Goal: Information Seeking & Learning: Learn about a topic

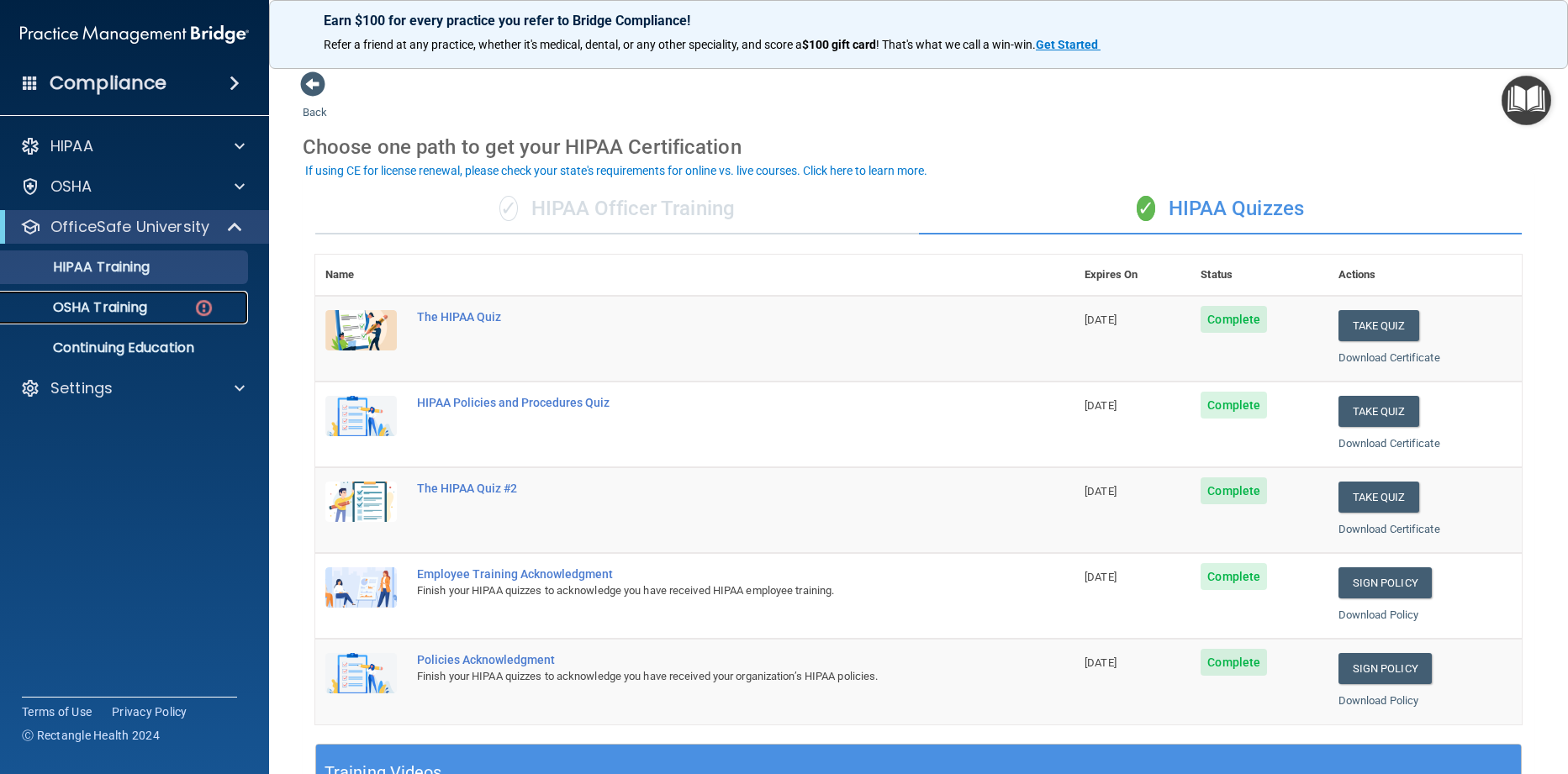
click at [105, 308] on p "OSHA Training" at bounding box center [79, 307] width 136 height 17
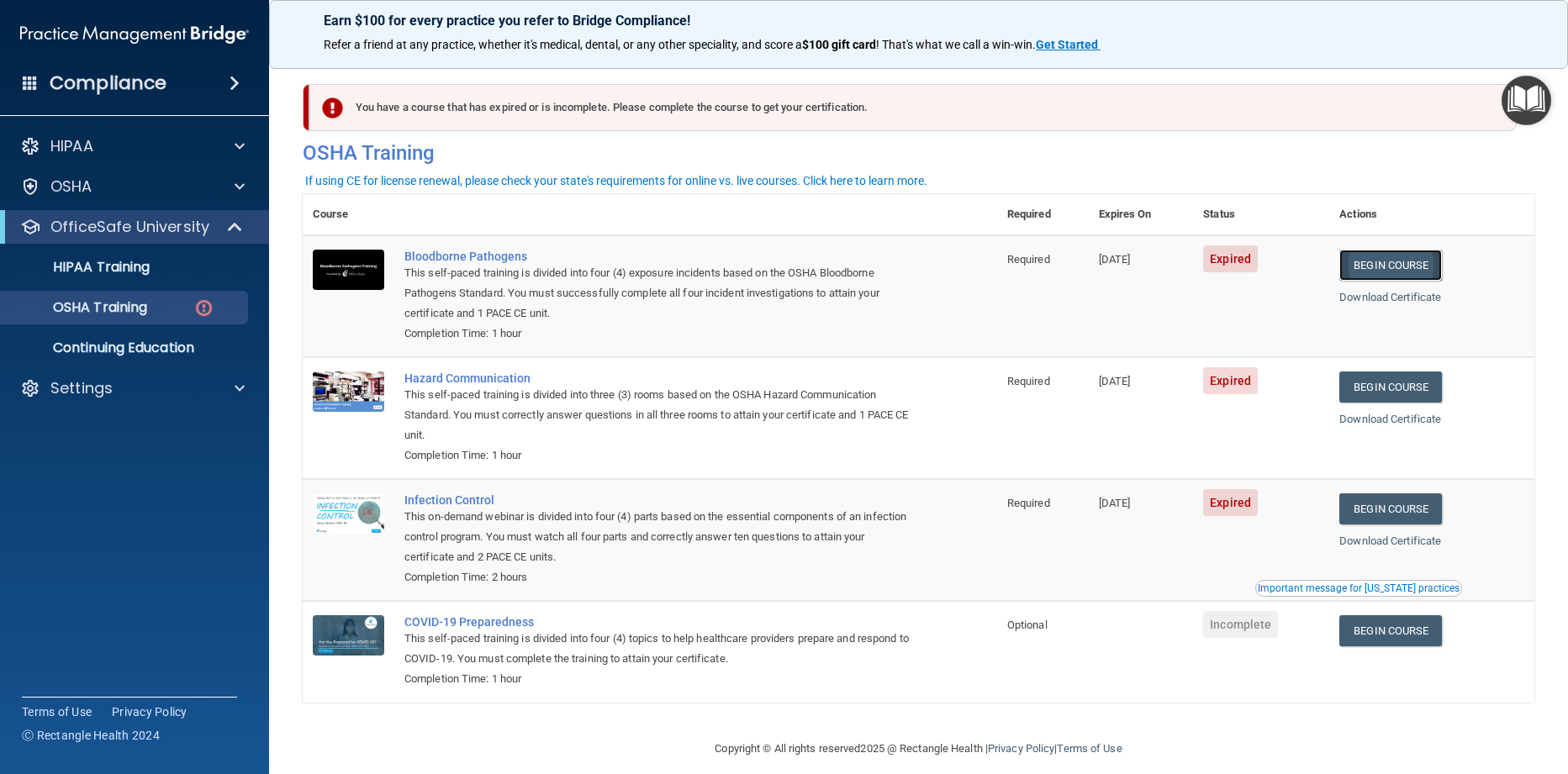
click at [1362, 262] on link "Begin Course" at bounding box center [1390, 266] width 103 height 31
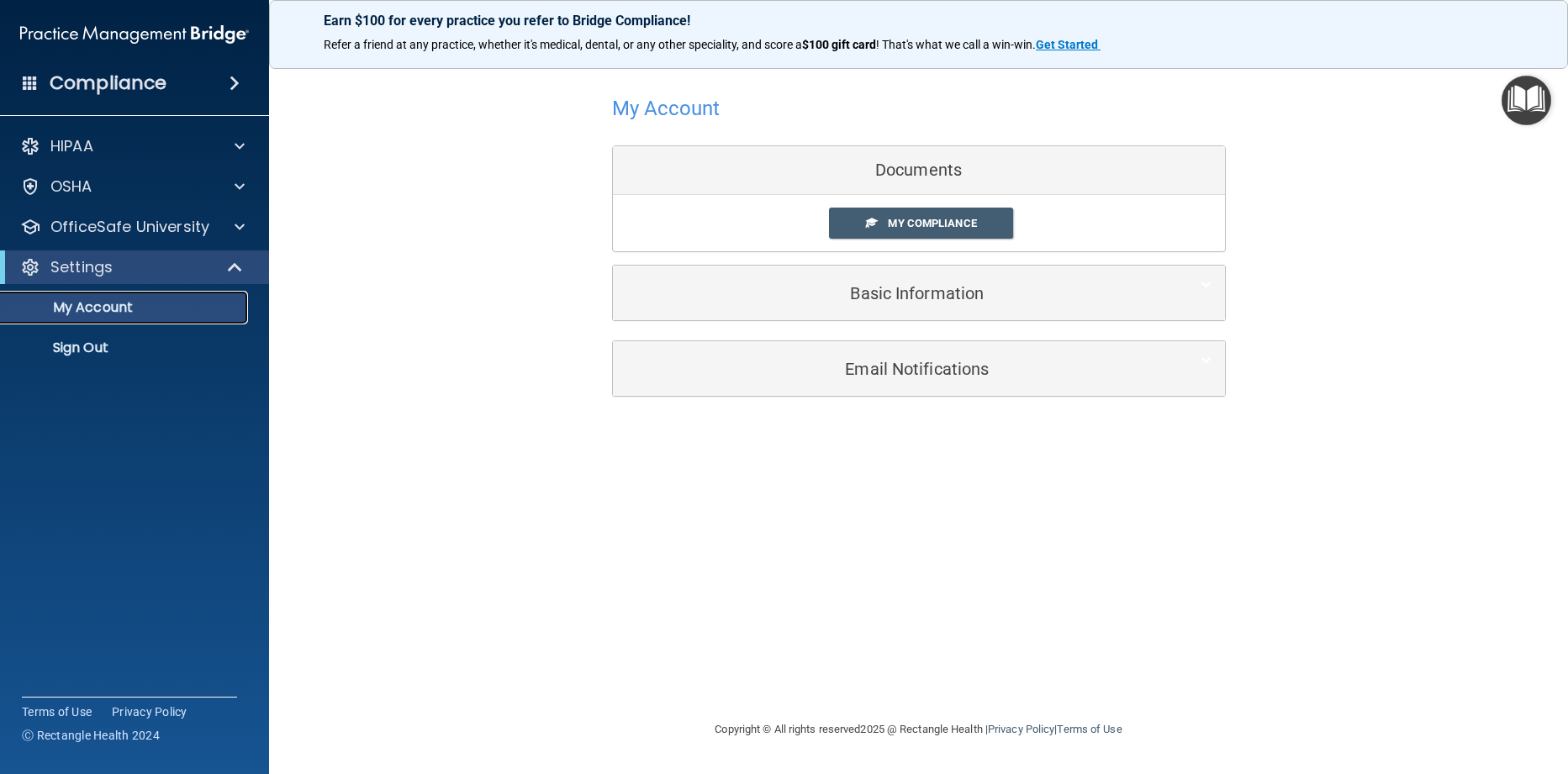
click at [98, 309] on p "My Account" at bounding box center [126, 307] width 230 height 17
click at [904, 223] on span "My Compliance" at bounding box center [931, 223] width 88 height 13
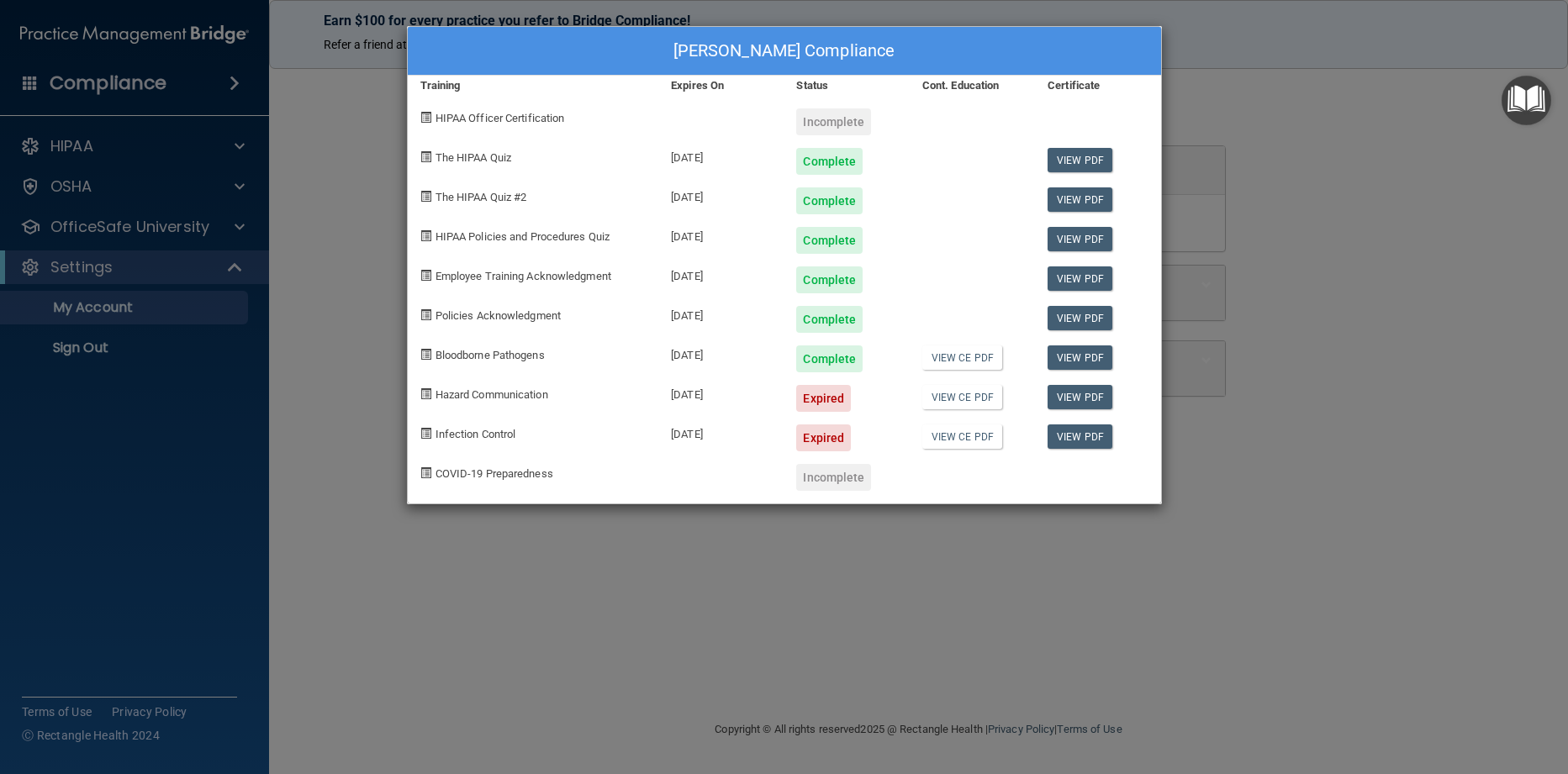
click at [431, 593] on div "[PERSON_NAME] Compliance Training Expires On Status Cont. Education Certificate…" at bounding box center [784, 387] width 1568 height 774
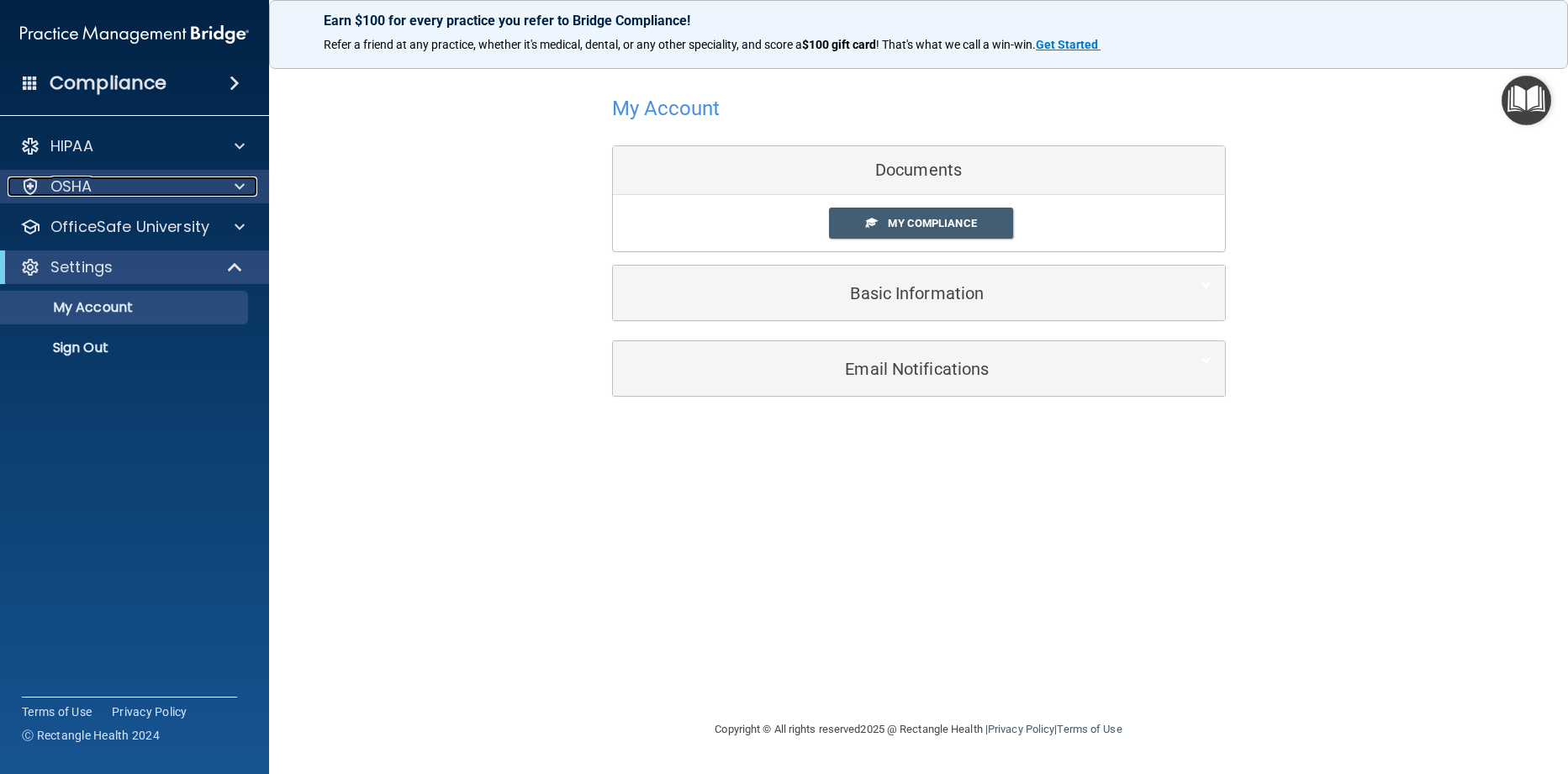
click at [78, 192] on p "OSHA" at bounding box center [70, 187] width 42 height 20
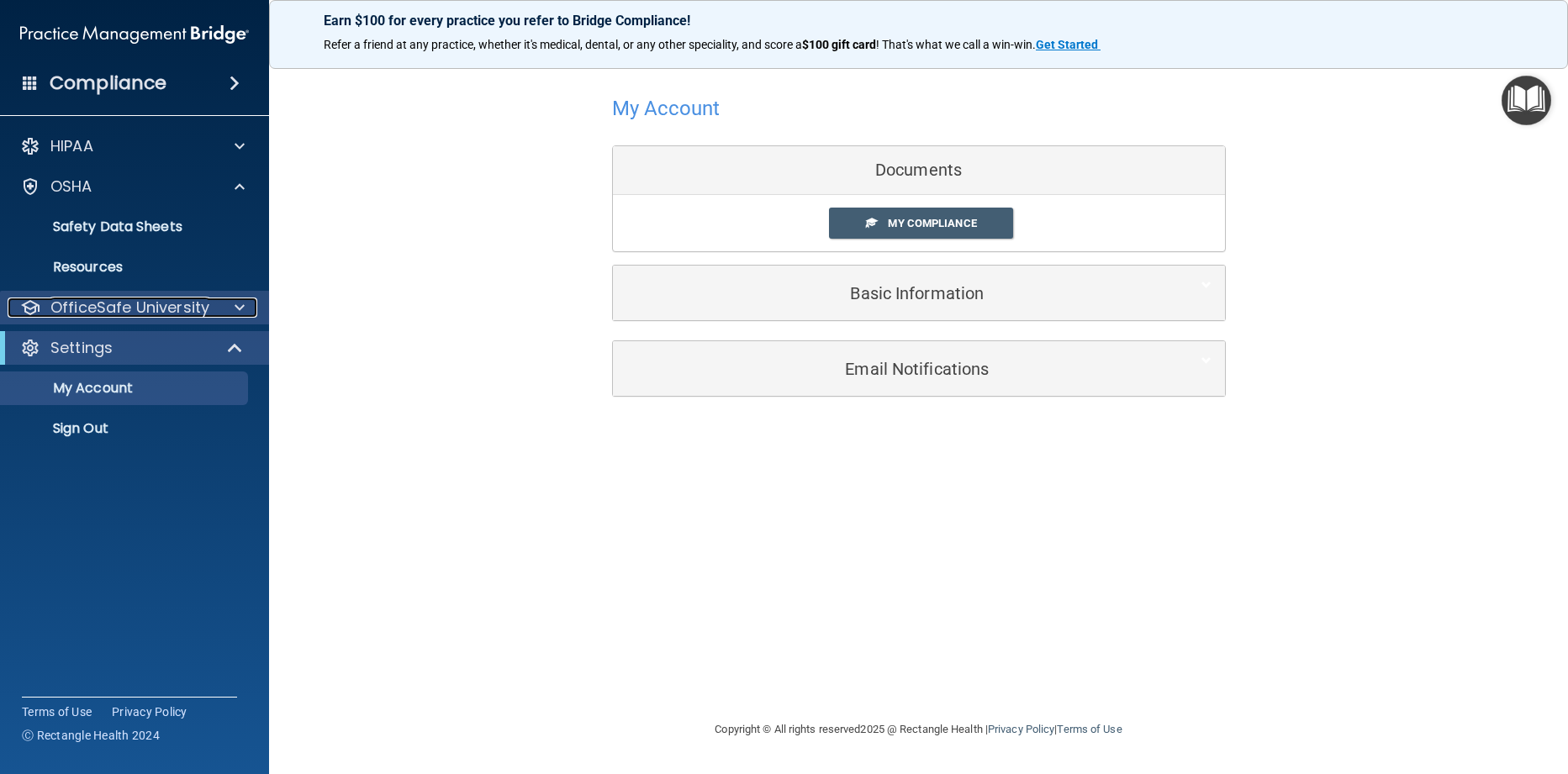
click at [137, 315] on p "OfficeSafe University" at bounding box center [130, 307] width 159 height 20
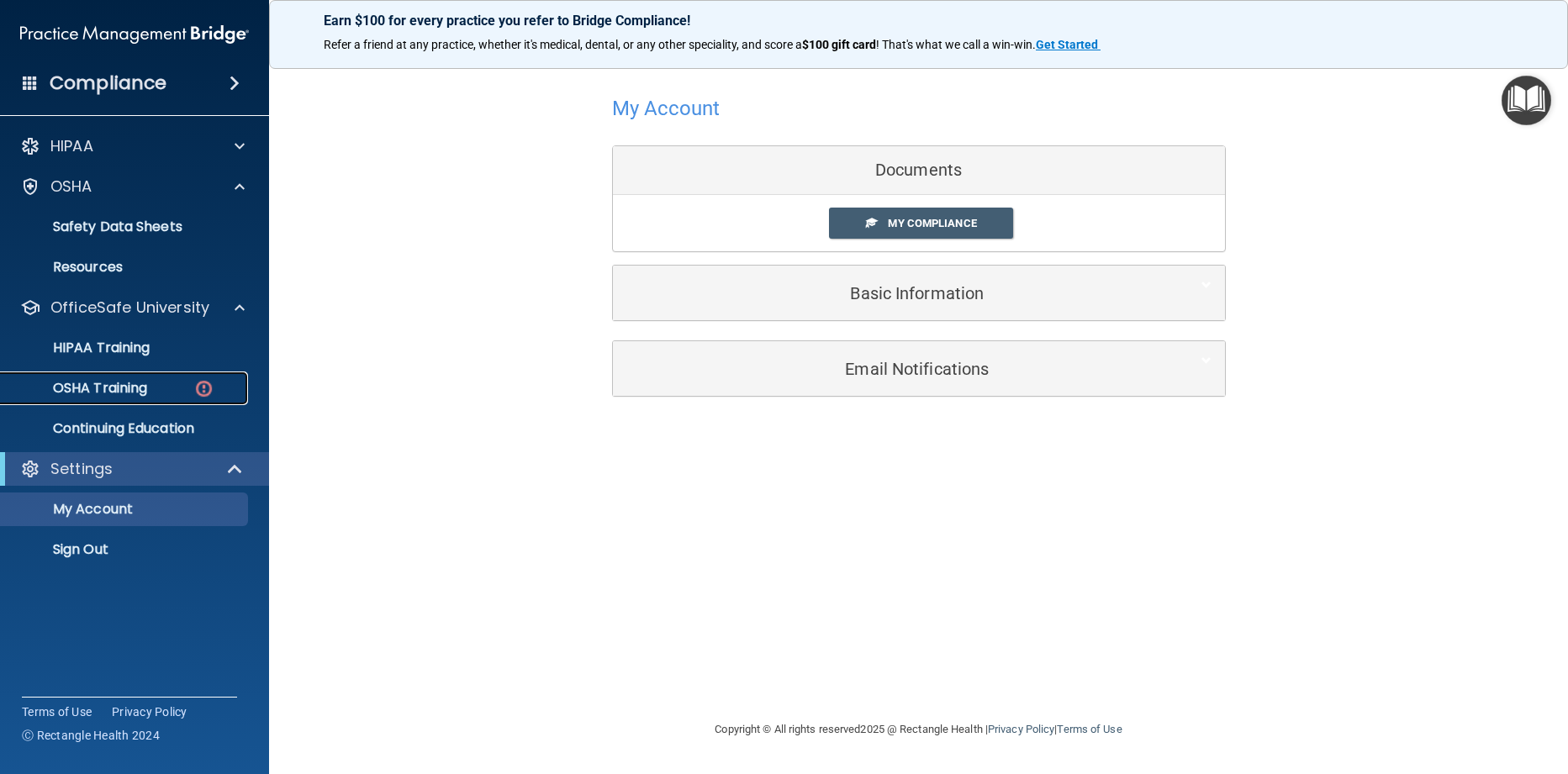
click at [134, 391] on p "OSHA Training" at bounding box center [79, 388] width 136 height 17
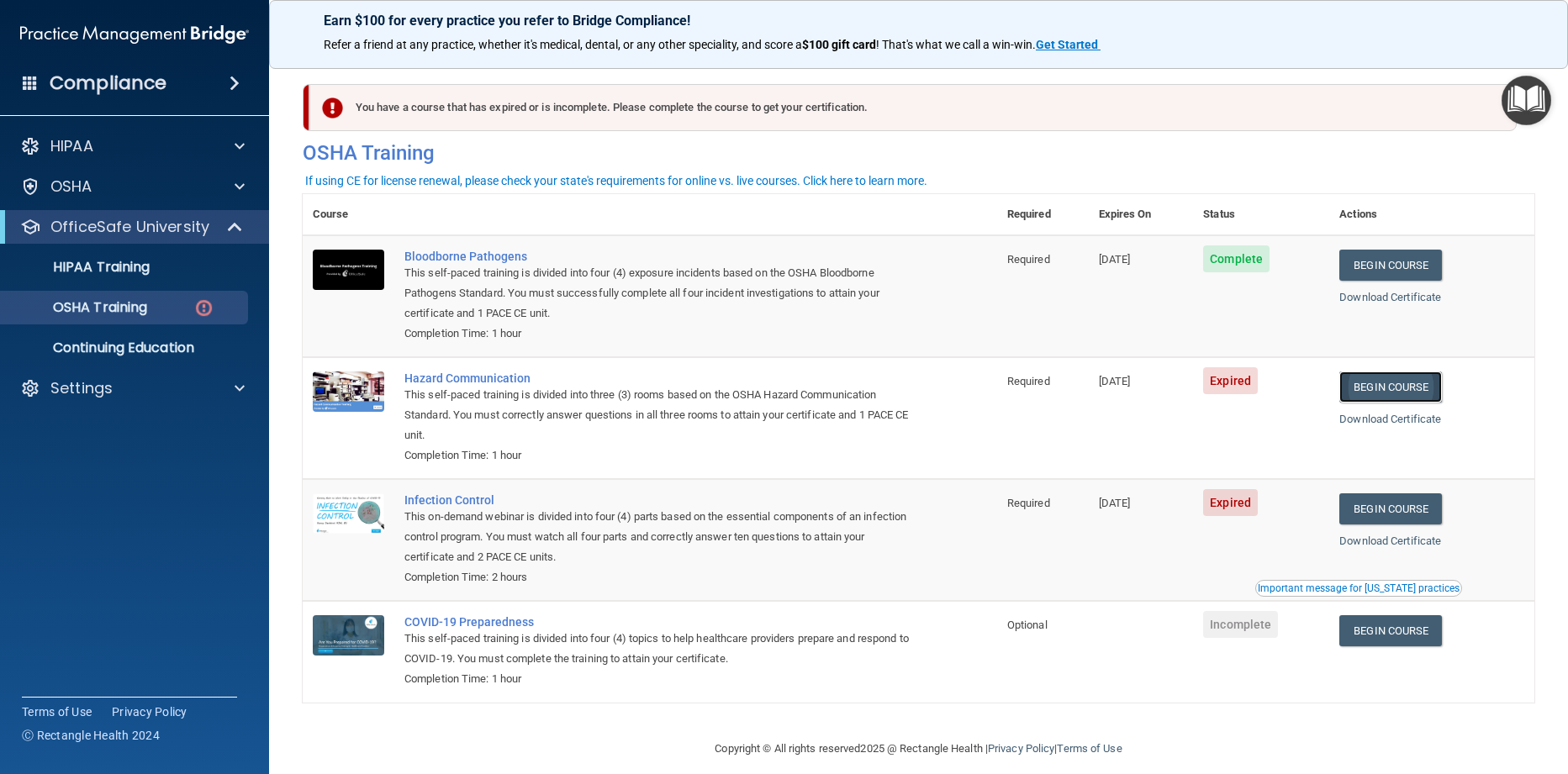
click at [1378, 379] on link "Begin Course" at bounding box center [1390, 387] width 103 height 31
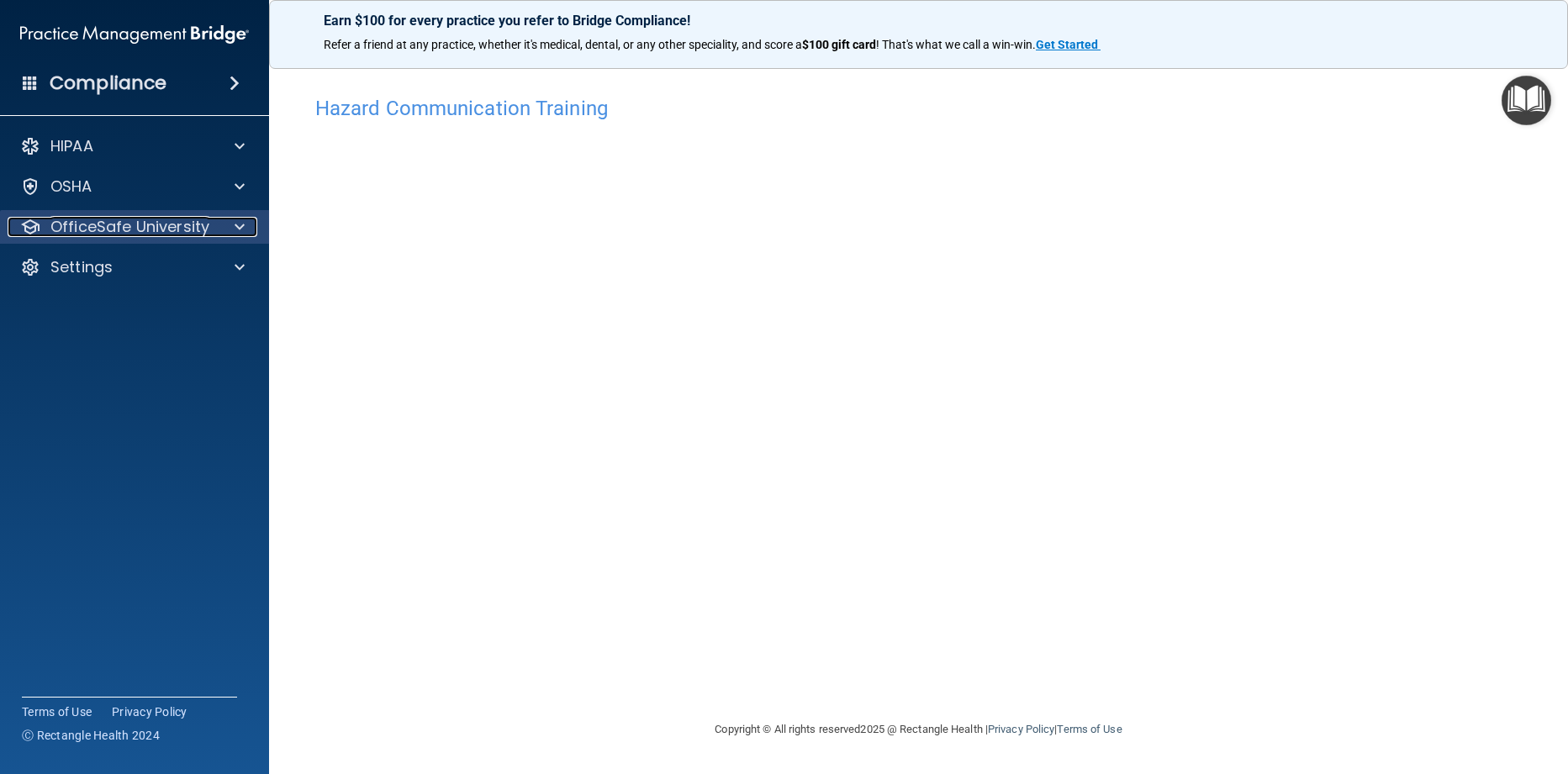
click at [239, 231] on span at bounding box center [239, 227] width 10 height 20
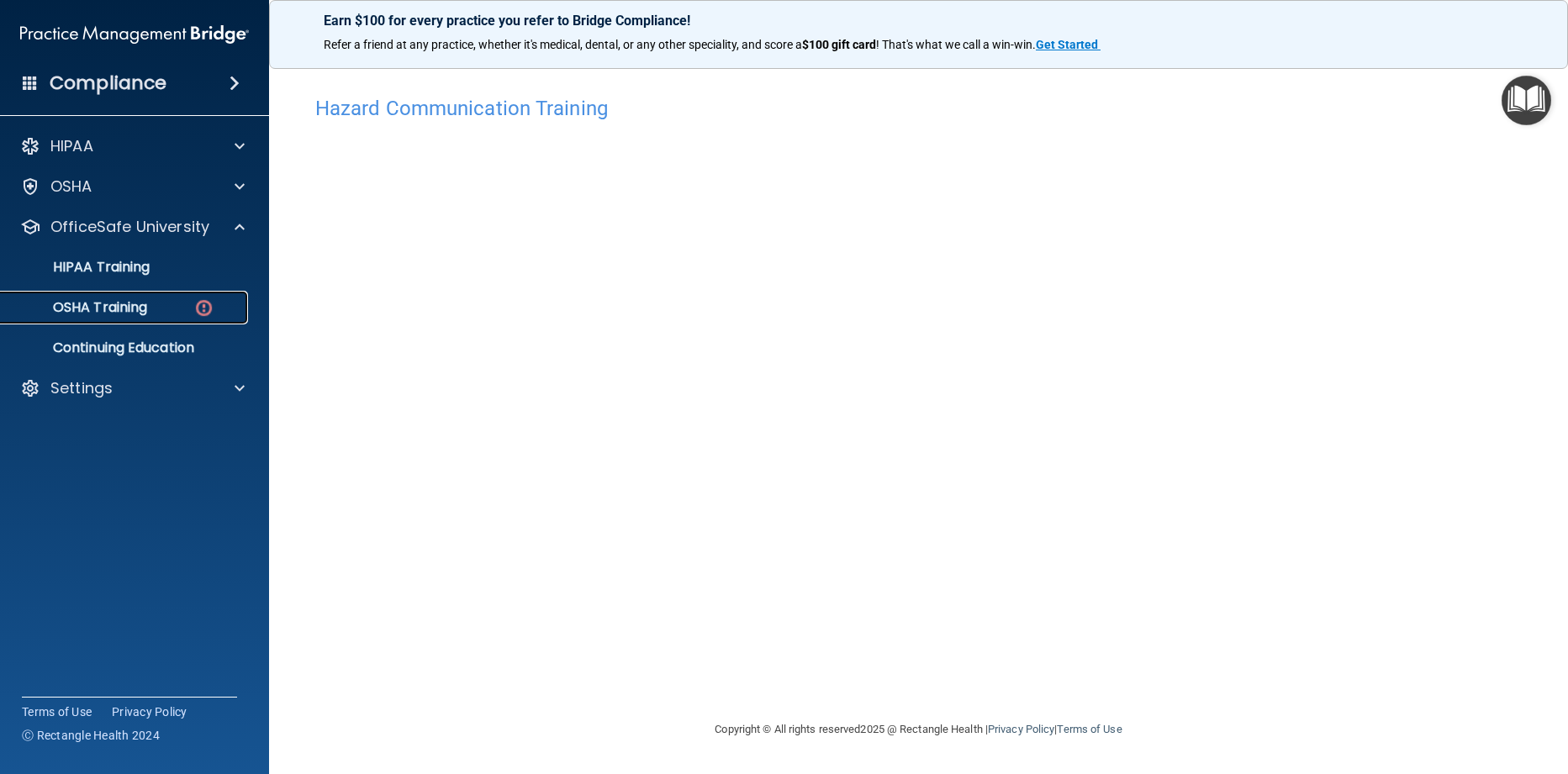
click at [176, 304] on div "OSHA Training" at bounding box center [126, 307] width 230 height 17
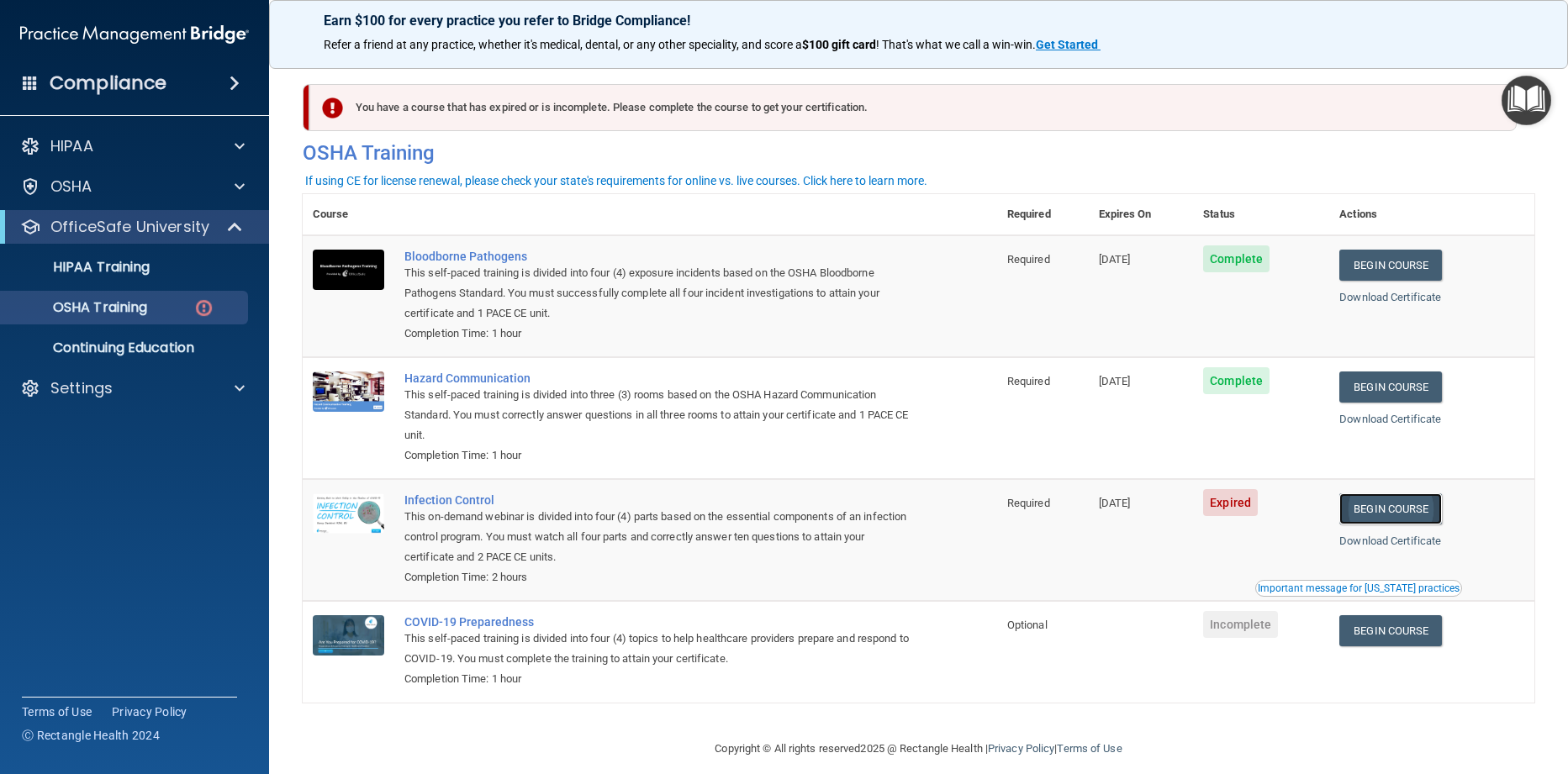
click at [1381, 521] on link "Begin Course" at bounding box center [1390, 509] width 103 height 31
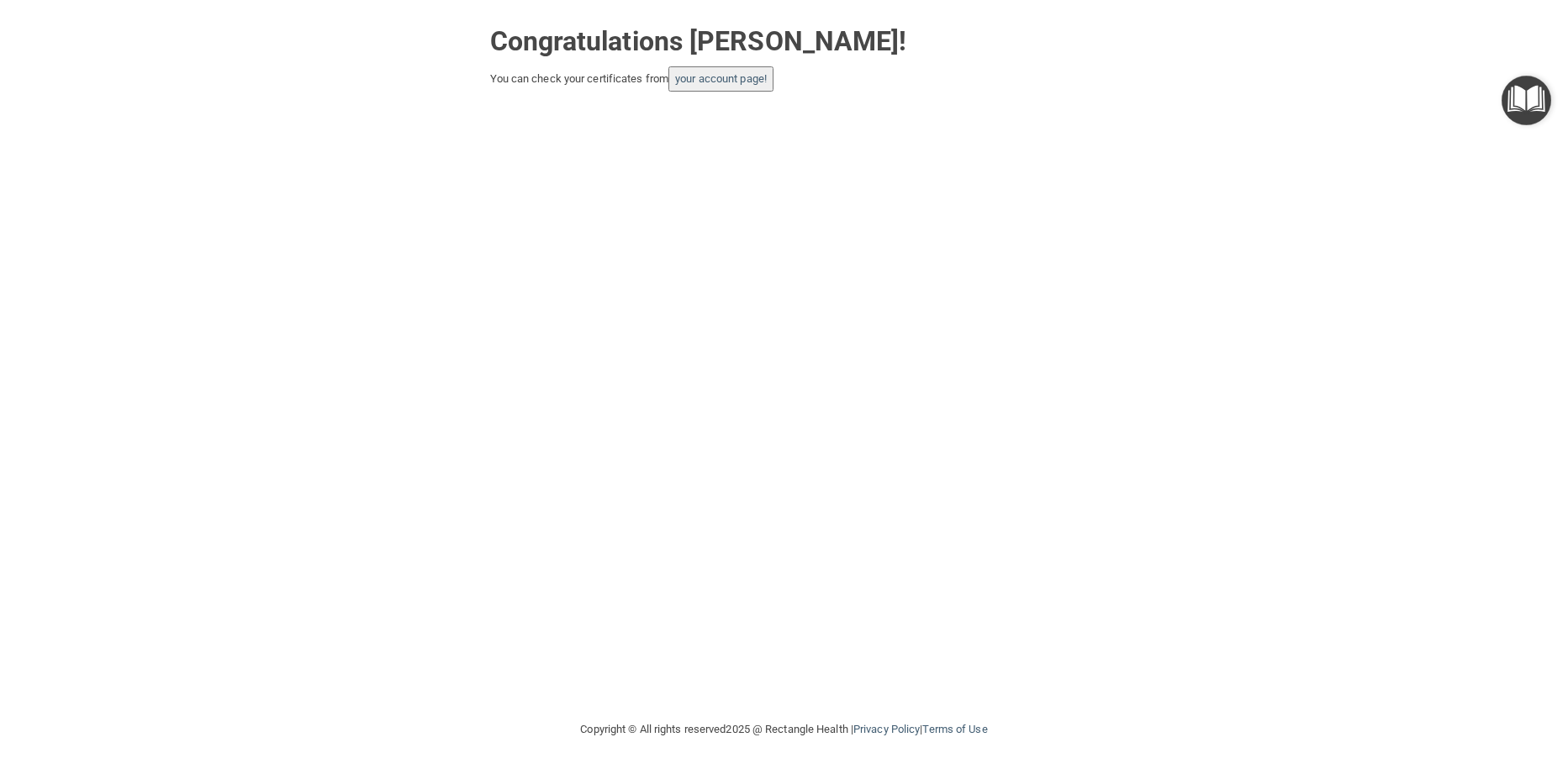
click at [746, 86] on button "your account page!" at bounding box center [721, 79] width 105 height 25
click at [691, 77] on link "your account page!" at bounding box center [721, 79] width 92 height 13
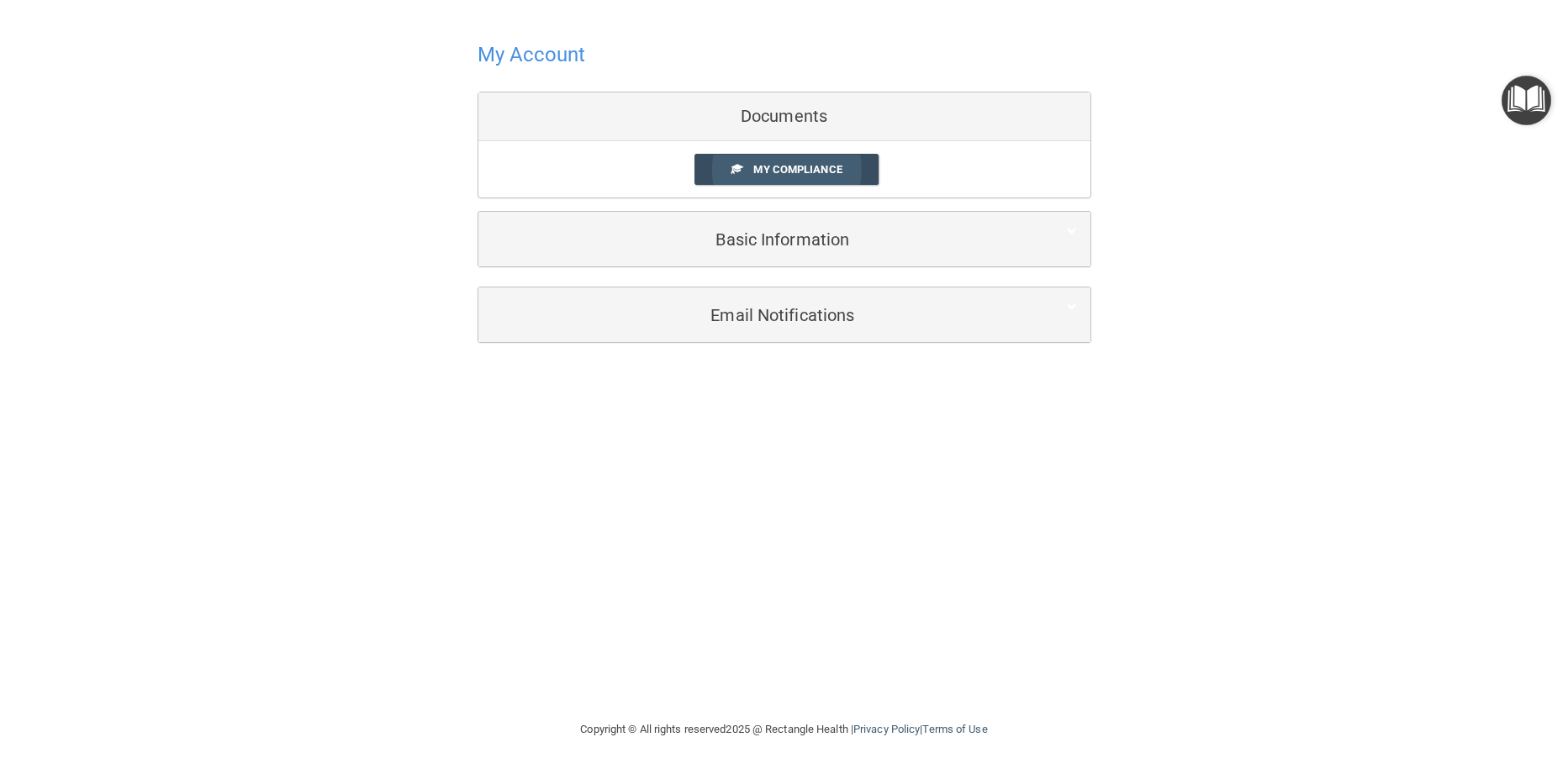
click at [747, 177] on link "My Compliance" at bounding box center [786, 169] width 184 height 31
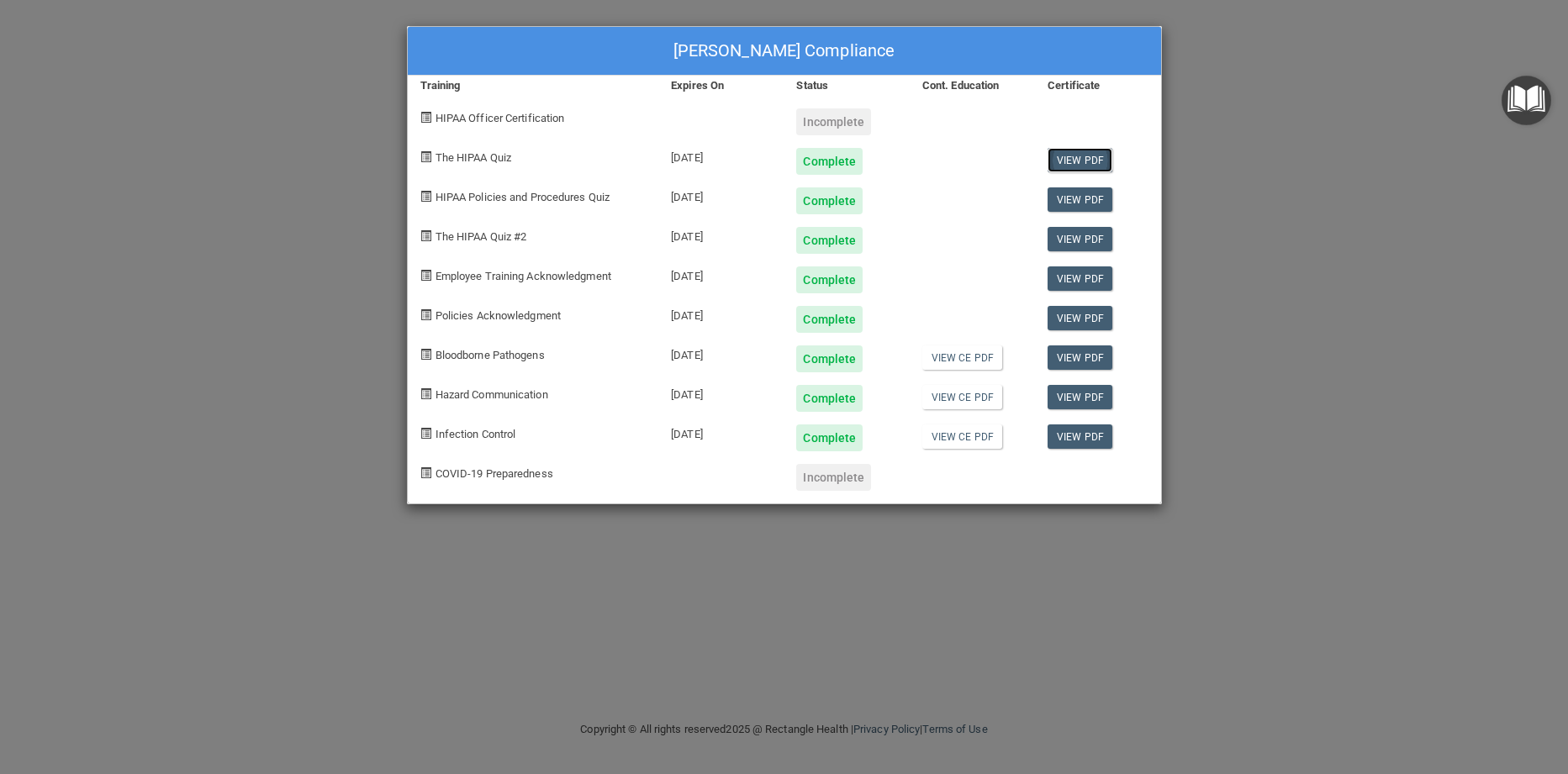
click at [1087, 160] on link "View PDF" at bounding box center [1080, 160] width 65 height 24
click at [1078, 277] on link "View PDF" at bounding box center [1080, 279] width 65 height 24
click at [1053, 324] on link "View PDF" at bounding box center [1080, 318] width 65 height 24
click at [1083, 361] on link "View PDF" at bounding box center [1080, 357] width 65 height 24
click at [1079, 397] on link "View PDF" at bounding box center [1080, 397] width 65 height 24
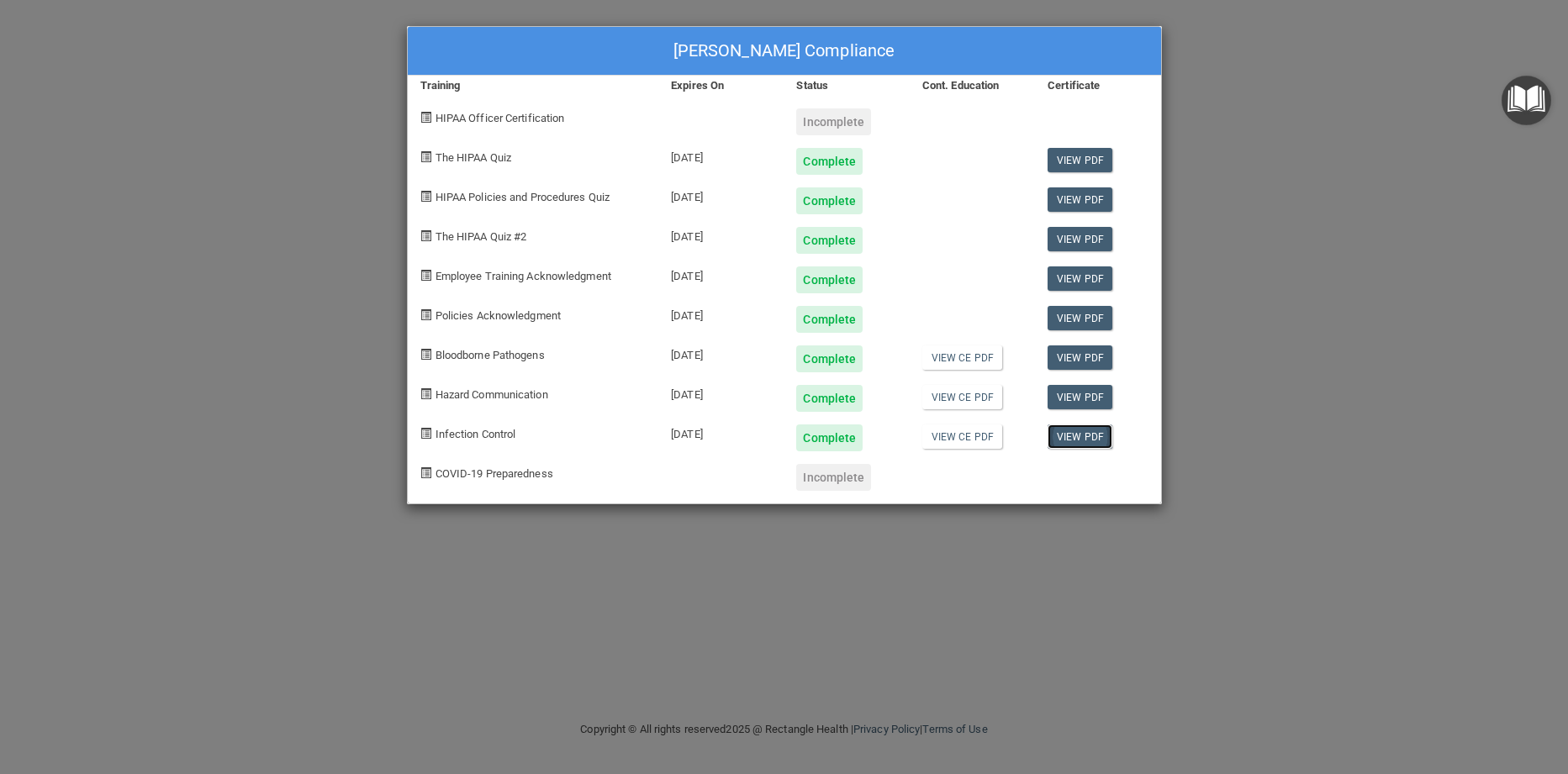
click at [1067, 435] on link "View PDF" at bounding box center [1080, 436] width 65 height 24
